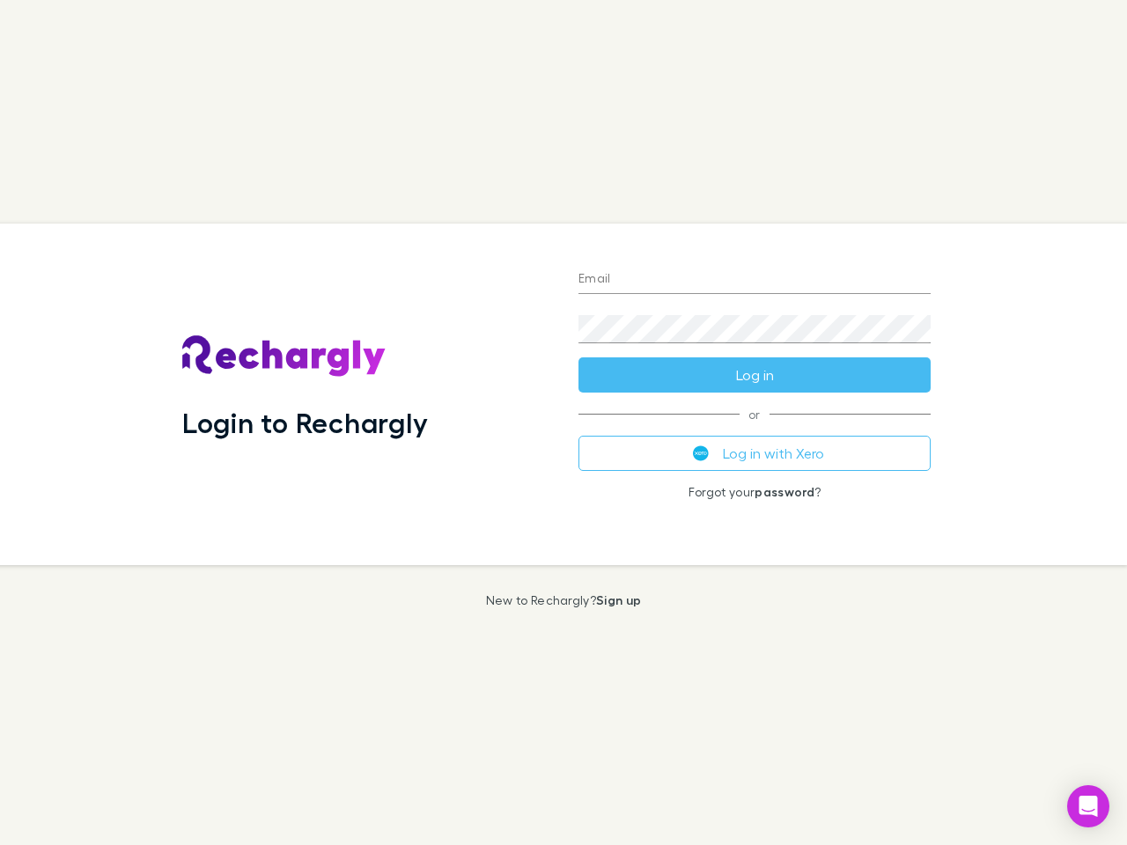
click at [563, 422] on div "Login to Rechargly" at bounding box center [366, 394] width 396 height 341
click at [754, 280] on input "Email" at bounding box center [754, 280] width 352 height 28
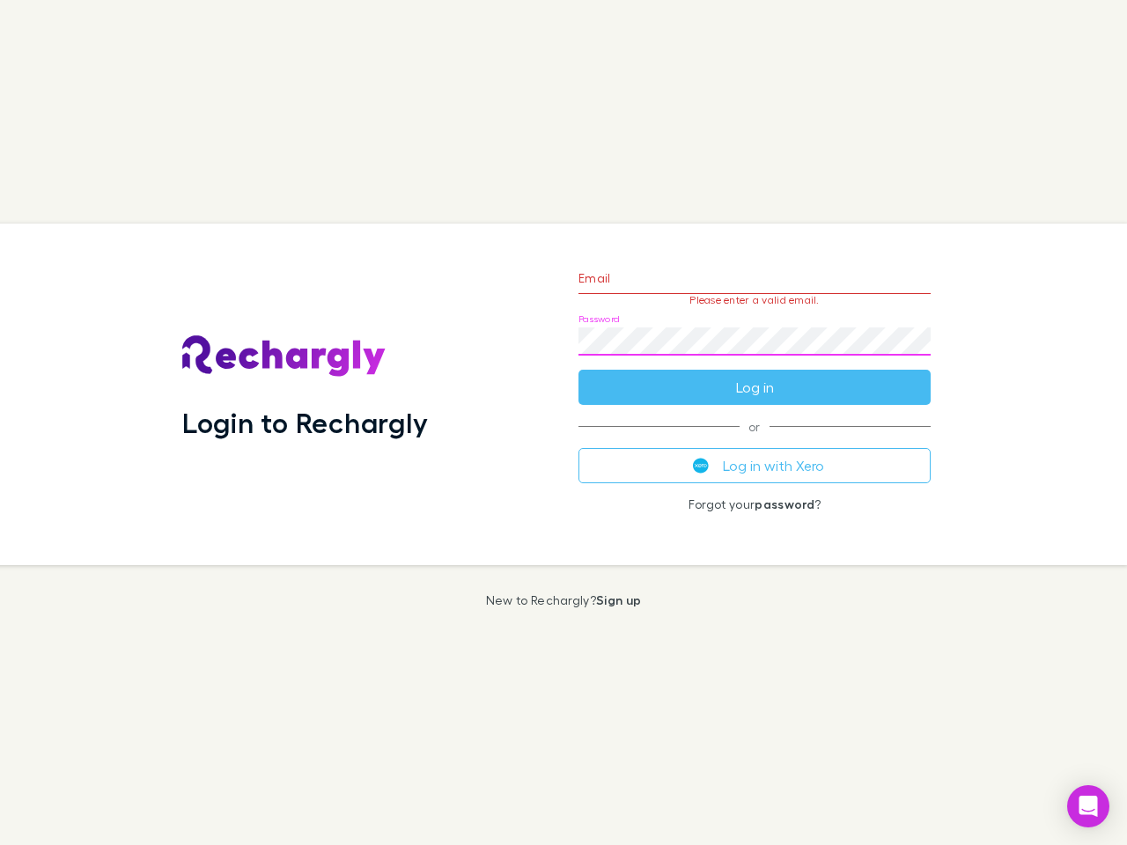
click at [754, 375] on form "Email Please enter a valid email. Password Log in" at bounding box center [754, 328] width 352 height 153
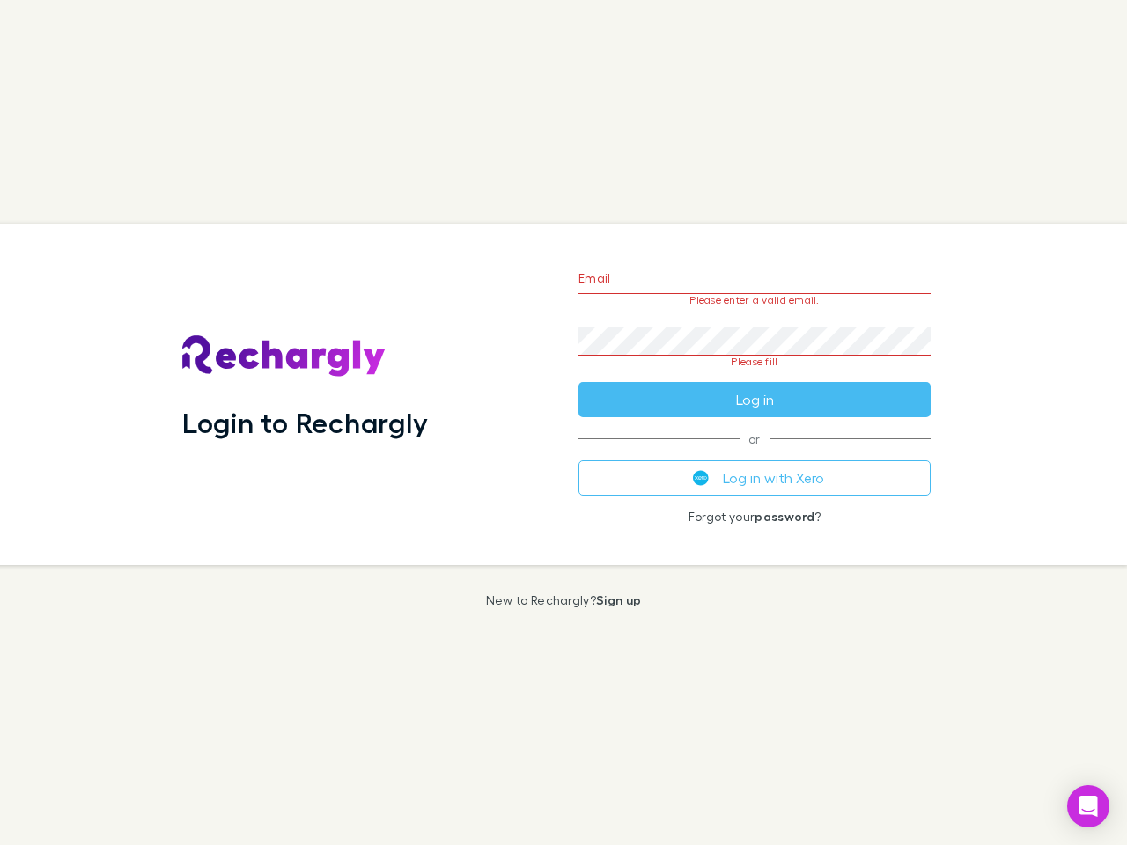
click at [754, 453] on div "Email Please enter a valid email. Password Please fill Log in or Log in with Xe…" at bounding box center [754, 394] width 380 height 341
click at [1088, 806] on icon "Open Intercom Messenger" at bounding box center [1088, 806] width 18 height 21
